Goal: Navigation & Orientation: Find specific page/section

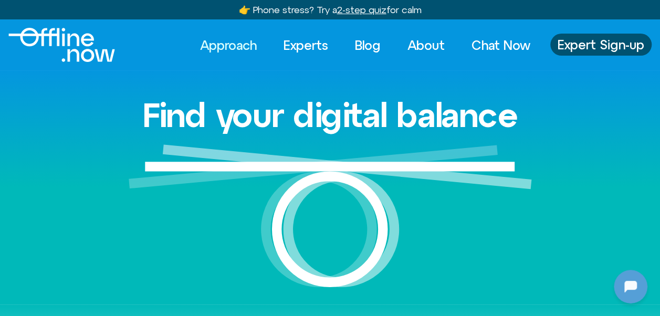
click at [244, 46] on link "Approach" at bounding box center [229, 45] width 76 height 23
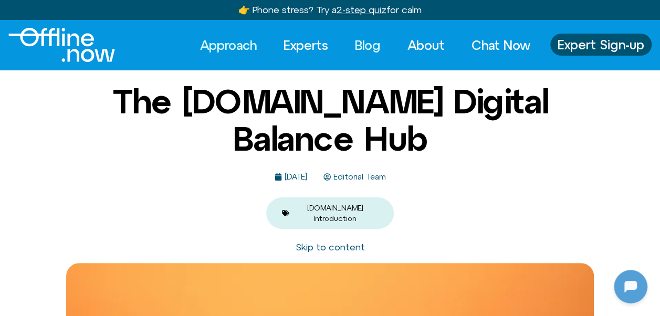
click at [368, 44] on link "Blog" at bounding box center [367, 45] width 45 height 23
